Goal: Information Seeking & Learning: Learn about a topic

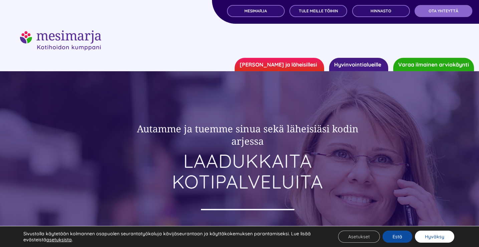
click at [442, 237] on button "Hyväksy" at bounding box center [434, 236] width 39 height 12
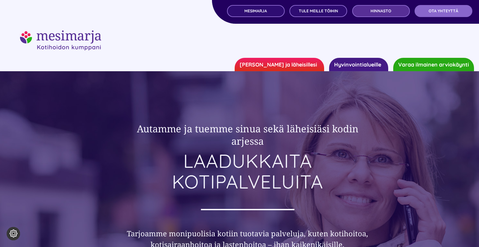
click at [372, 10] on span "Hinnasto" at bounding box center [380, 11] width 21 height 5
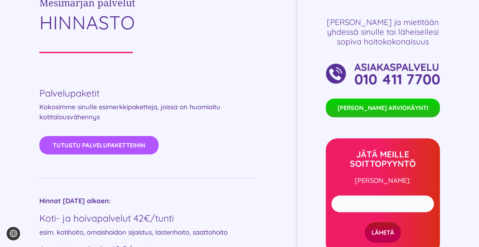
scroll to position [294, 0]
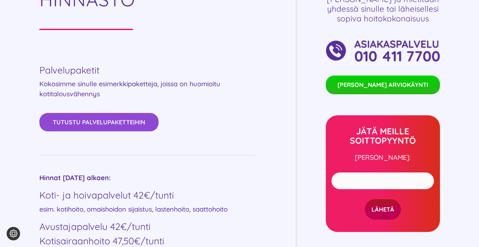
click at [118, 121] on span "Tutustu palvelupaketteihin" at bounding box center [99, 121] width 92 height 7
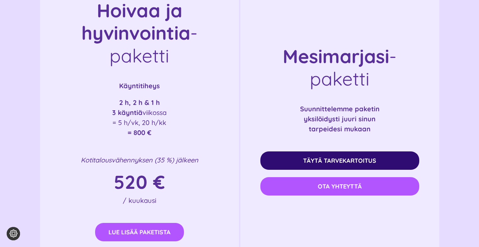
scroll to position [1229, 0]
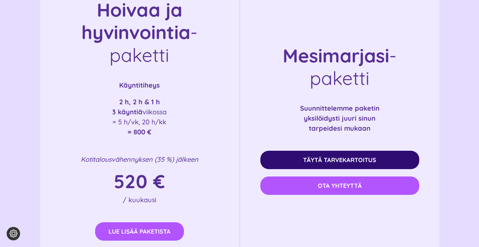
drag, startPoint x: 114, startPoint y: 112, endPoint x: 167, endPoint y: 109, distance: 53.8
click at [167, 109] on p "2 h, 2 h & 1 h 3 käyntiä viikossa = 5 h/vk, 20 h/kk = 800 €" at bounding box center [139, 117] width 172 height 40
click at [159, 120] on p "2 h, 2 h & 1 h 3 käyntiä viikossa = 5 h/vk, 20 h/kk = 800 €" at bounding box center [139, 117] width 172 height 40
drag, startPoint x: 128, startPoint y: 128, endPoint x: 157, endPoint y: 129, distance: 29.4
click at [158, 129] on p "2 h, 2 h & 1 h 3 käyntiä viikossa = 5 h/vk, 20 h/kk = 800 €" at bounding box center [139, 117] width 172 height 40
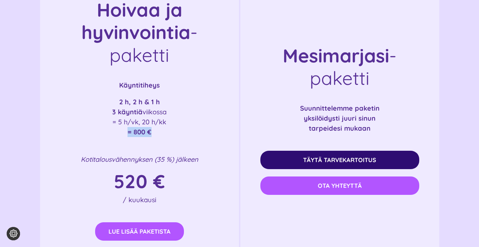
click at [157, 129] on p "2 h, 2 h & 1 h 3 käyntiä viikossa = 5 h/vk, 20 h/kk = 800 €" at bounding box center [139, 117] width 172 height 40
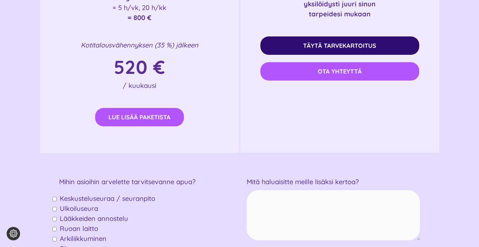
scroll to position [1342, 0]
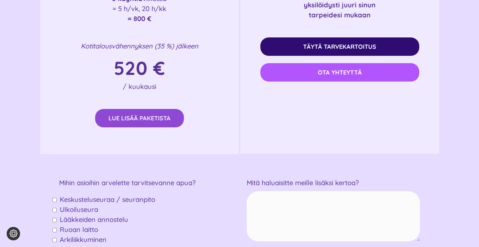
click at [147, 114] on span "Lue lisää paketista" at bounding box center [139, 117] width 62 height 7
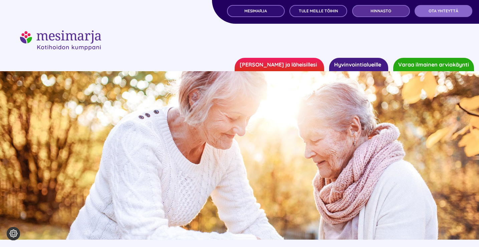
click at [376, 14] on link "Hinnasto" at bounding box center [381, 11] width 58 height 12
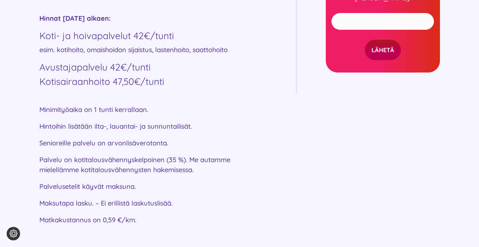
scroll to position [453, 0]
click at [101, 79] on h4 "Kotisairaanhoito 47,50€/tunti" at bounding box center [147, 80] width 216 height 11
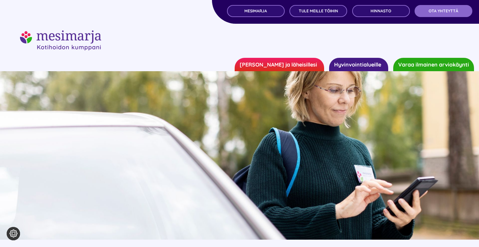
scroll to position [0, 0]
click at [268, 11] on link "MESIMARJA" at bounding box center [256, 11] width 58 height 12
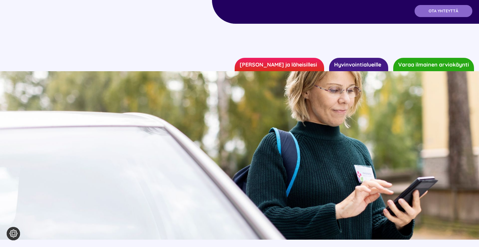
scroll to position [785, 0]
